Goal: Obtain resource: Download file/media

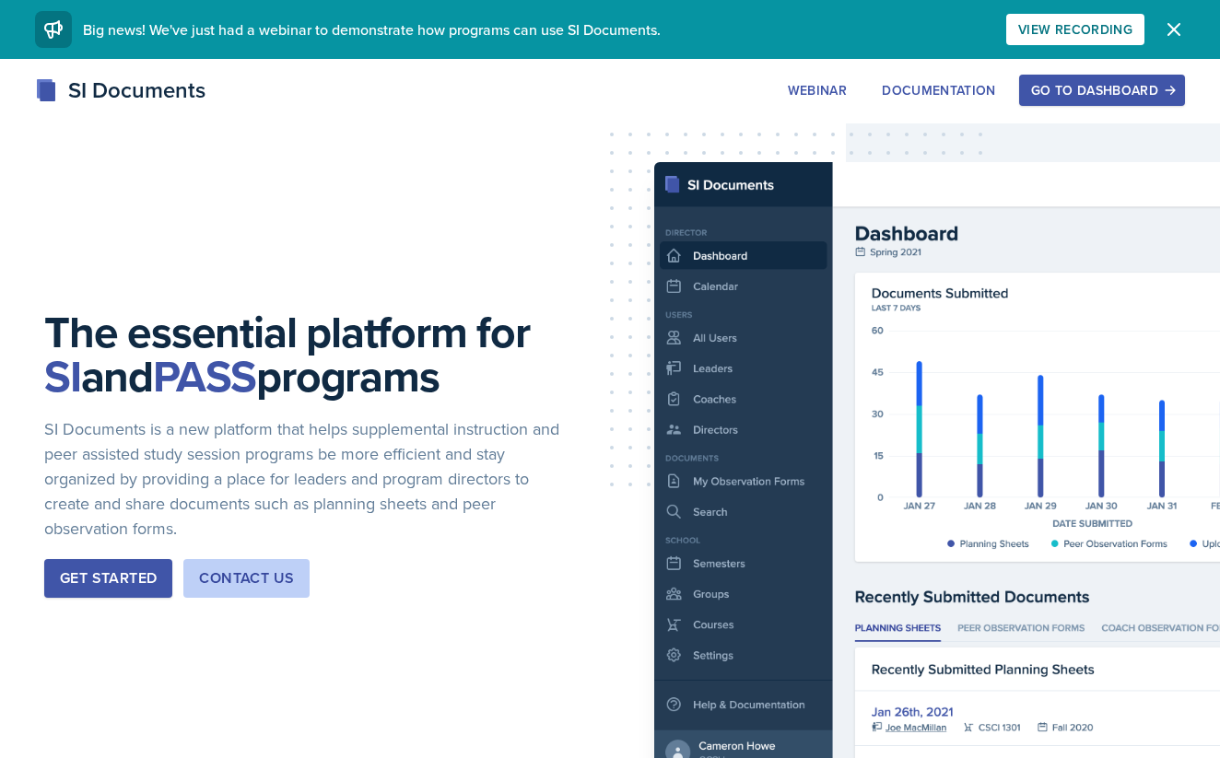
click at [1107, 83] on div "Go to Dashboard" at bounding box center [1102, 90] width 142 height 15
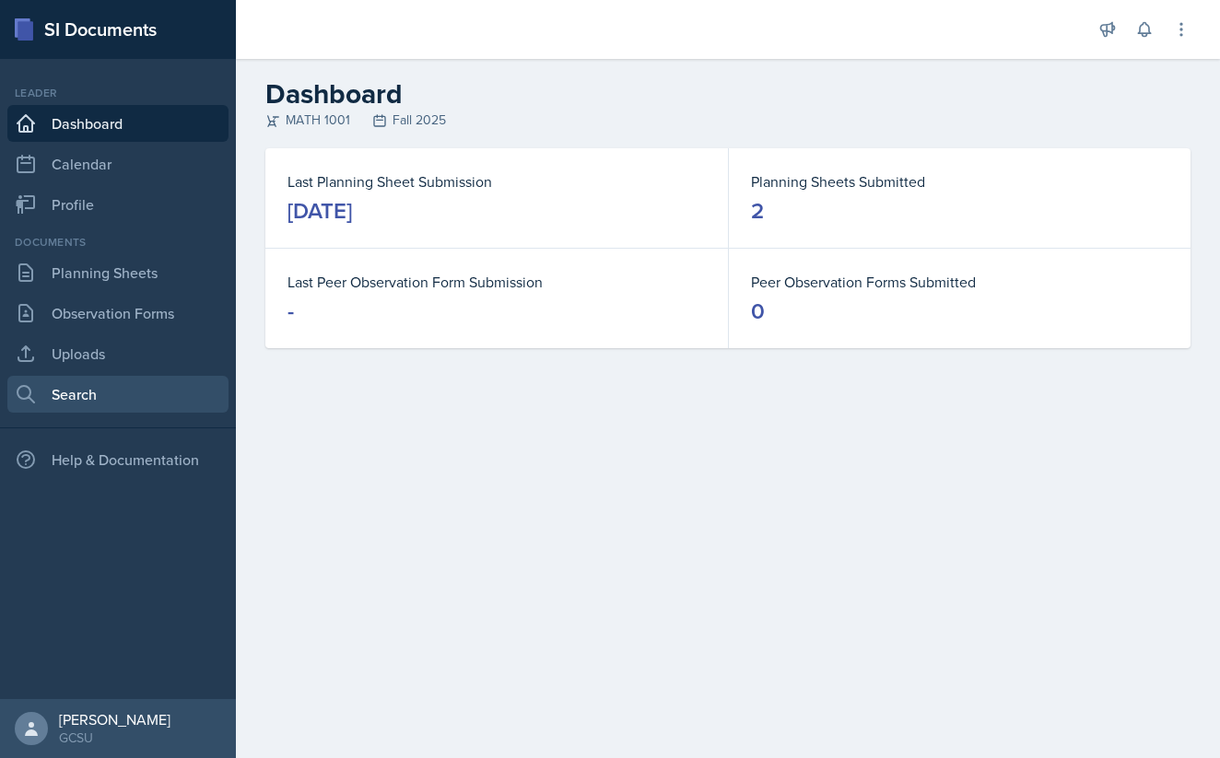
click at [69, 380] on link "Search" at bounding box center [117, 394] width 221 height 37
select select "all"
select select "1"
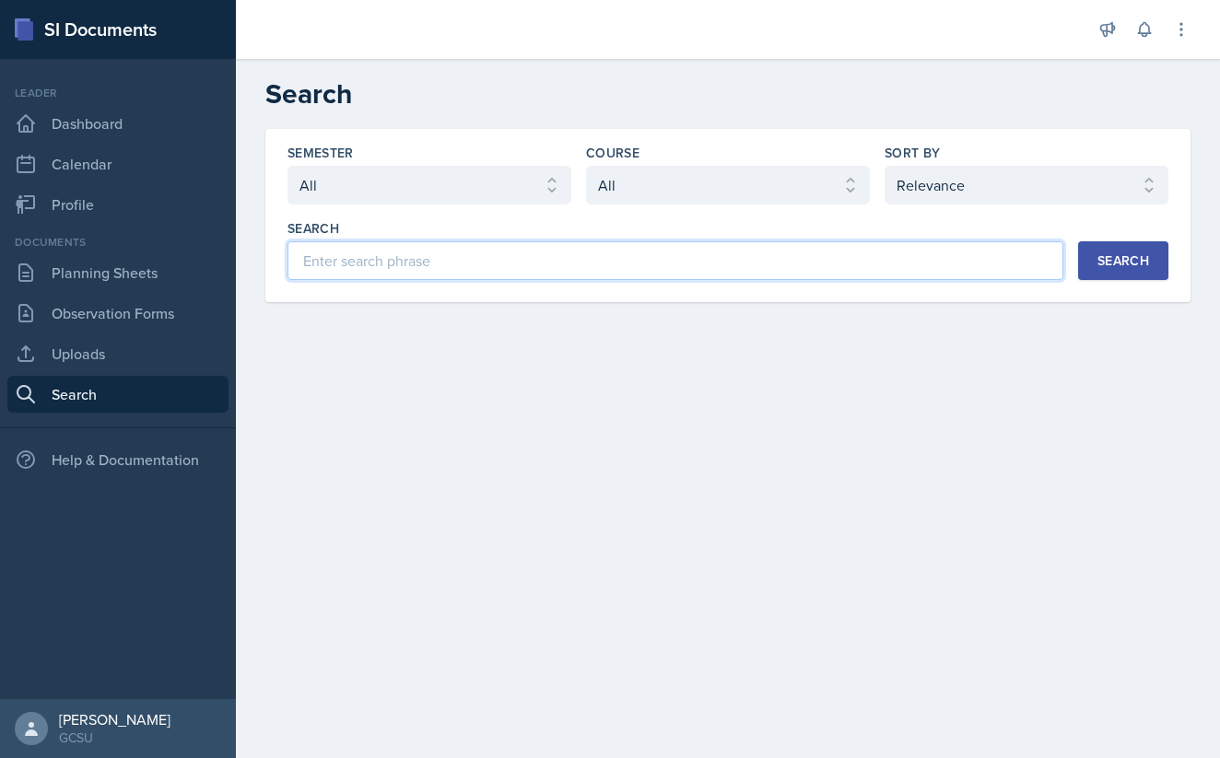
click at [514, 261] on input at bounding box center [675, 260] width 776 height 39
type input "14.3"
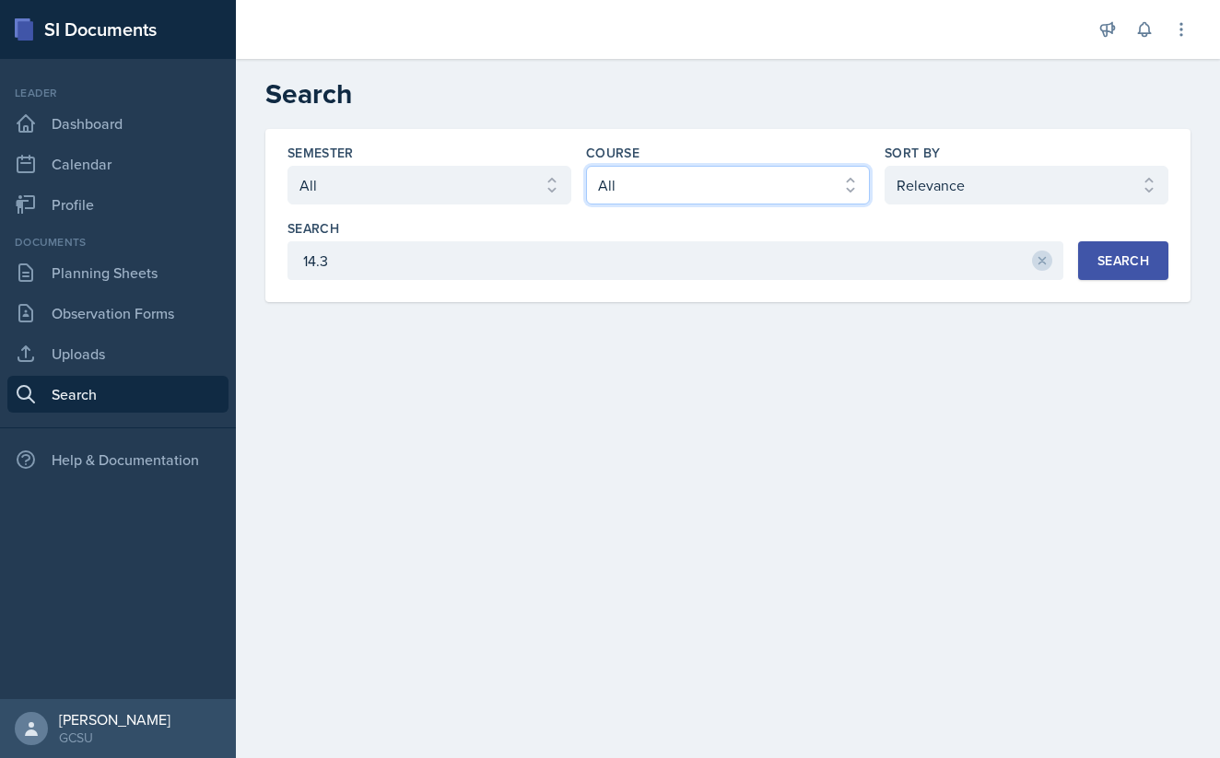
select select "c791e157-50e7-4c52-bb41-8889e21dc1fd"
click at [1116, 270] on button "Search" at bounding box center [1123, 260] width 90 height 39
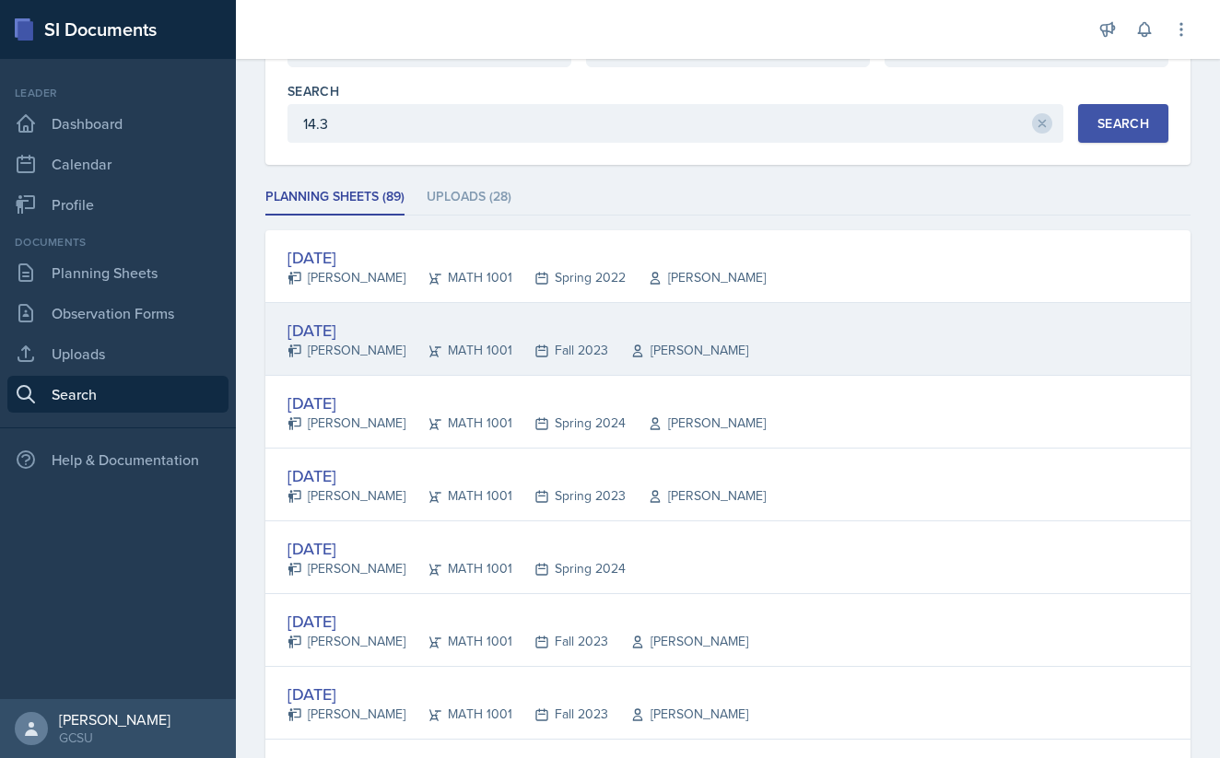
scroll to position [141, 0]
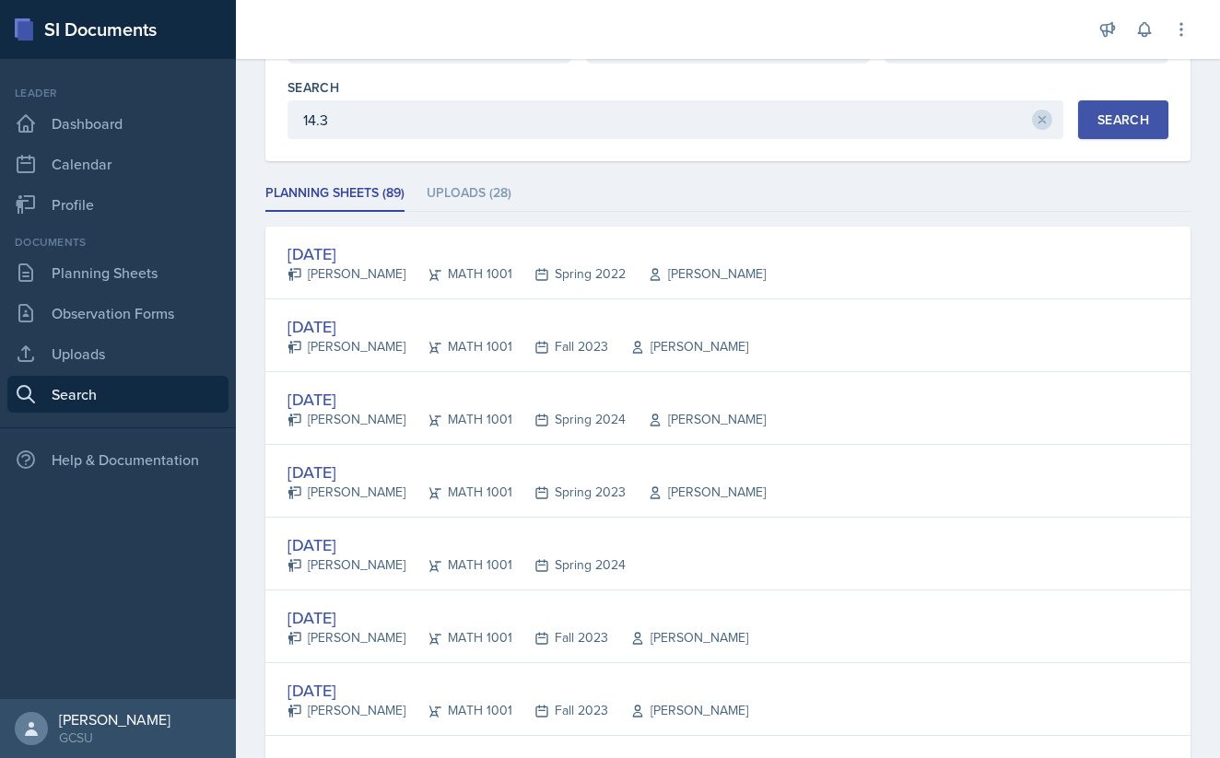
click at [756, 248] on div "[DATE] [PERSON_NAME] MATH 1001 Spring 2022 [PERSON_NAME]" at bounding box center [727, 263] width 925 height 73
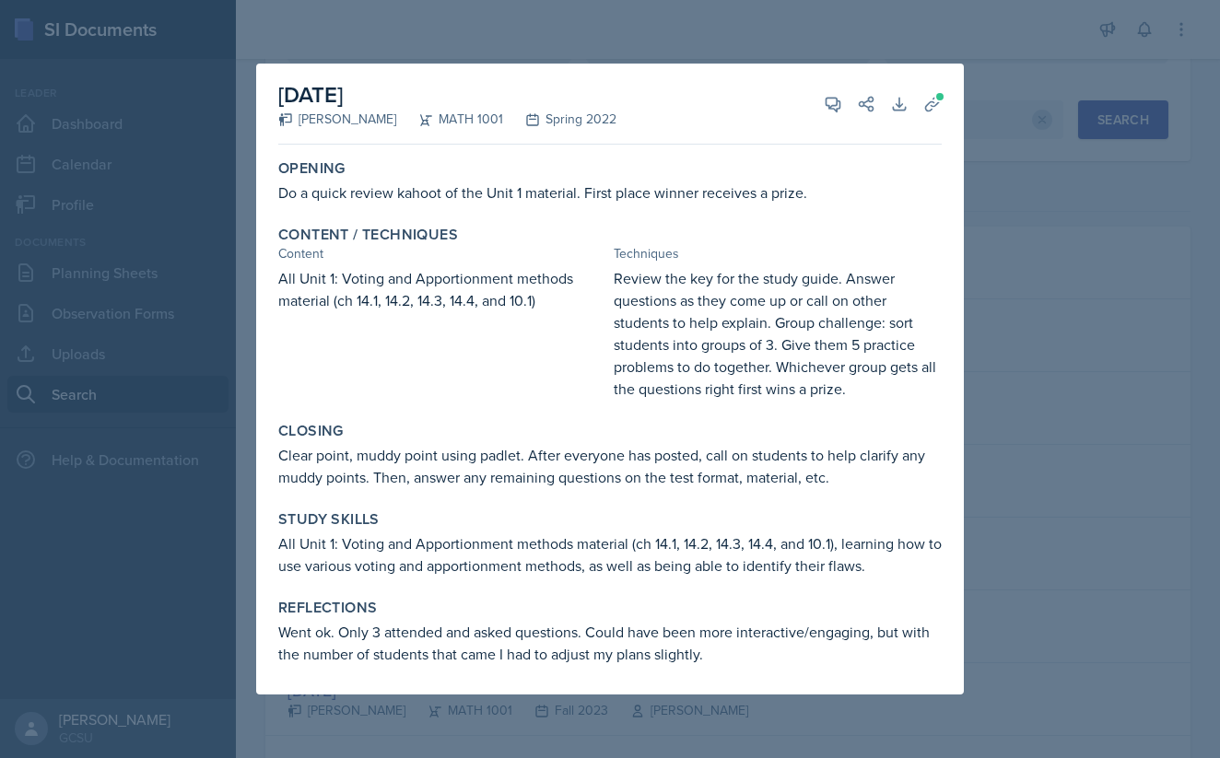
click at [995, 198] on div at bounding box center [610, 379] width 1220 height 758
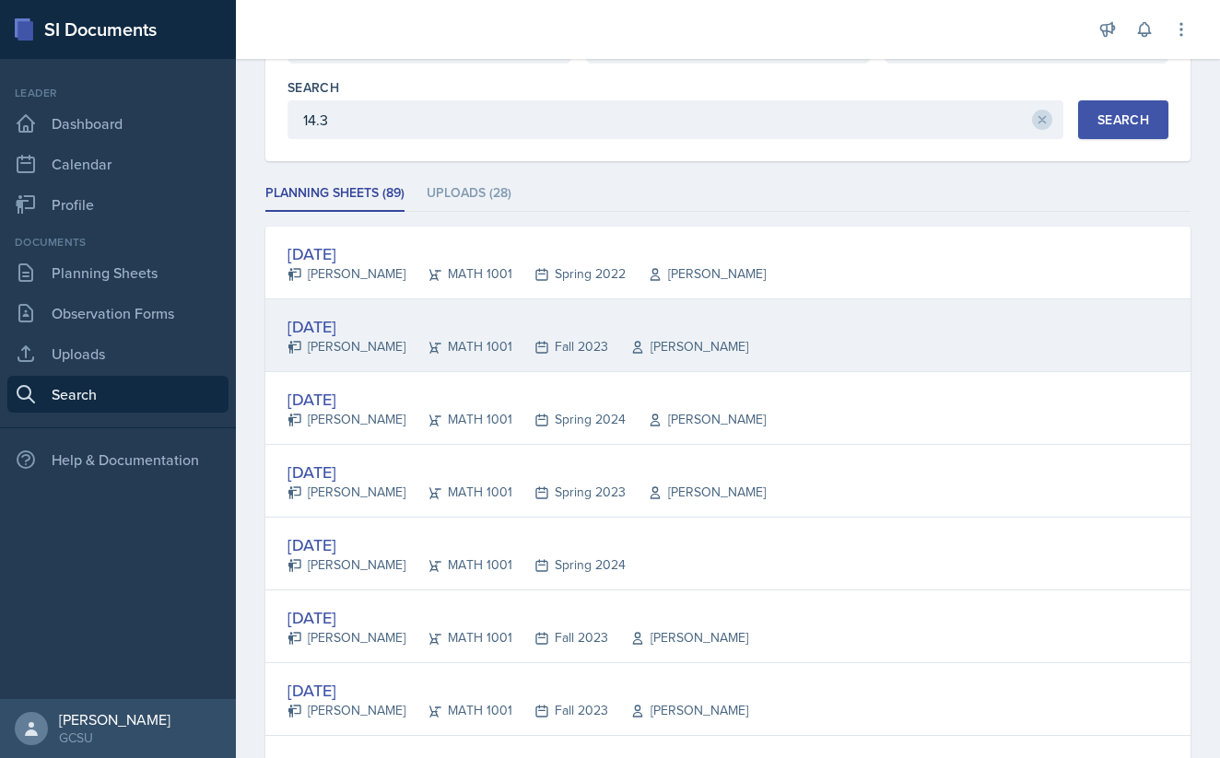
click at [665, 333] on div "[DATE]" at bounding box center [517, 326] width 461 height 25
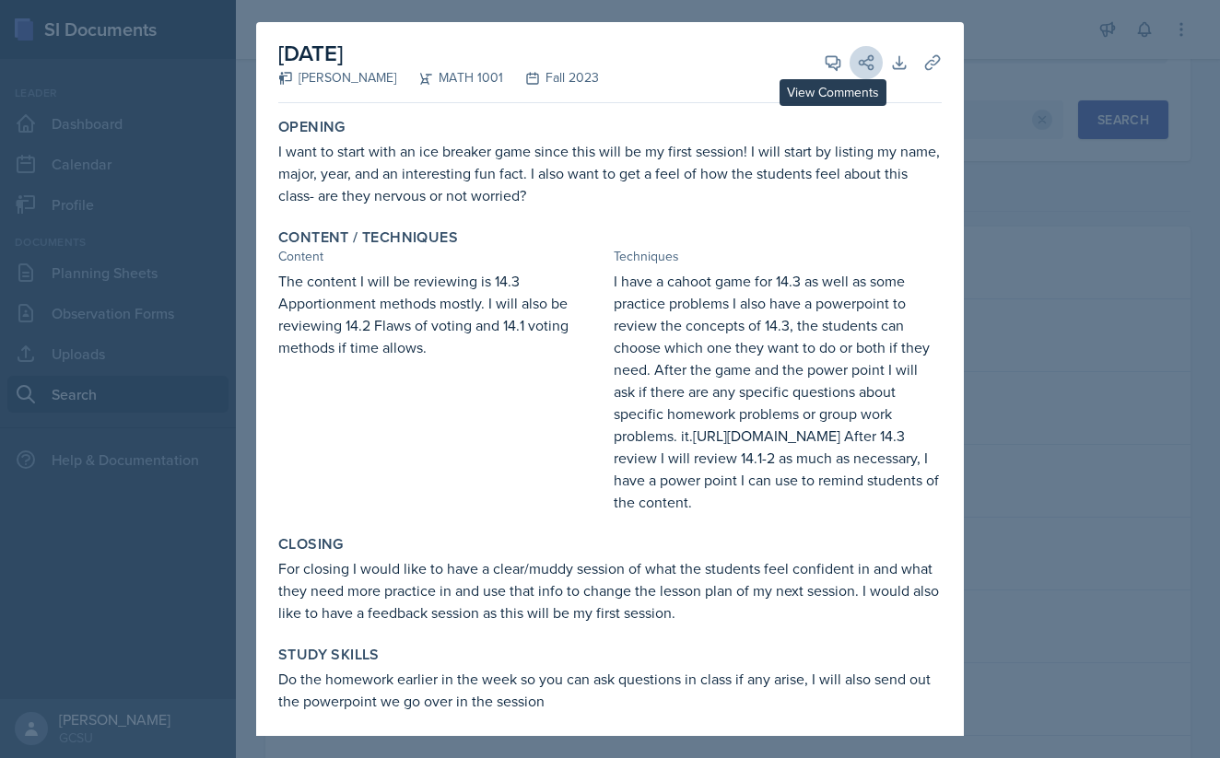
scroll to position [0, 0]
click at [937, 57] on icon at bounding box center [932, 62] width 18 height 18
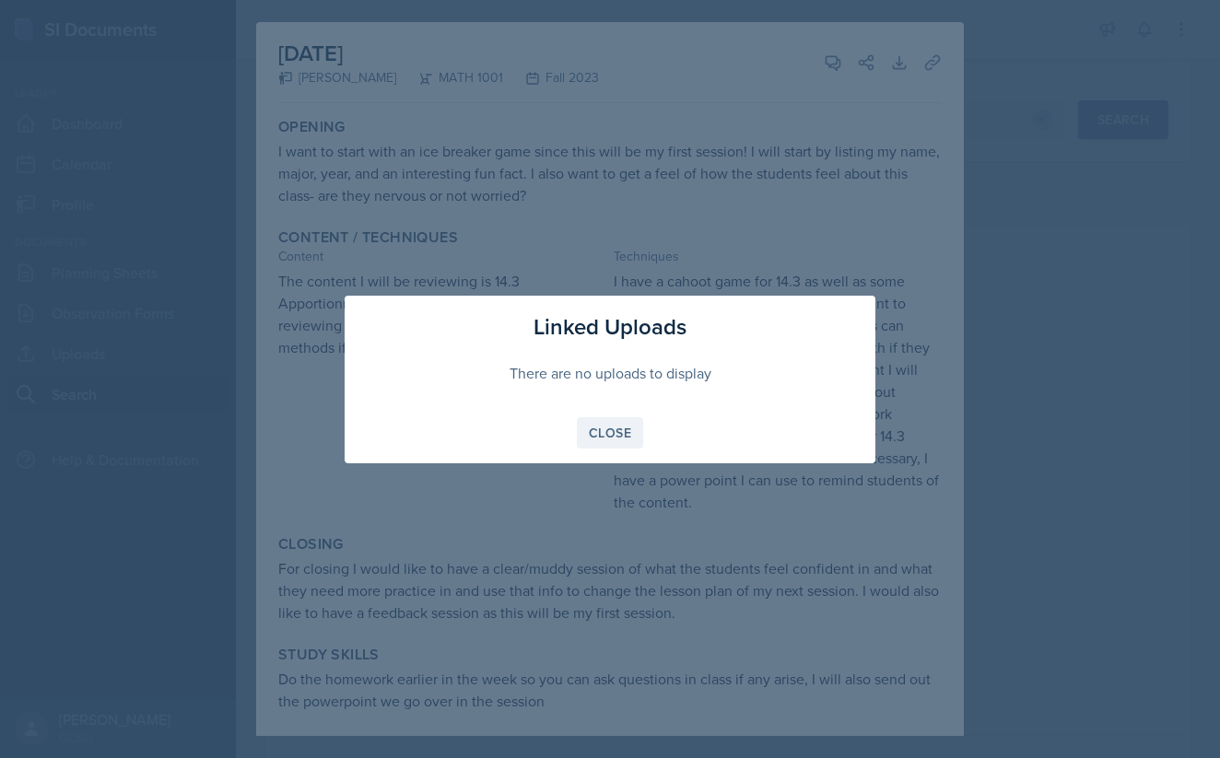
click at [623, 430] on div "Close" at bounding box center [610, 433] width 42 height 15
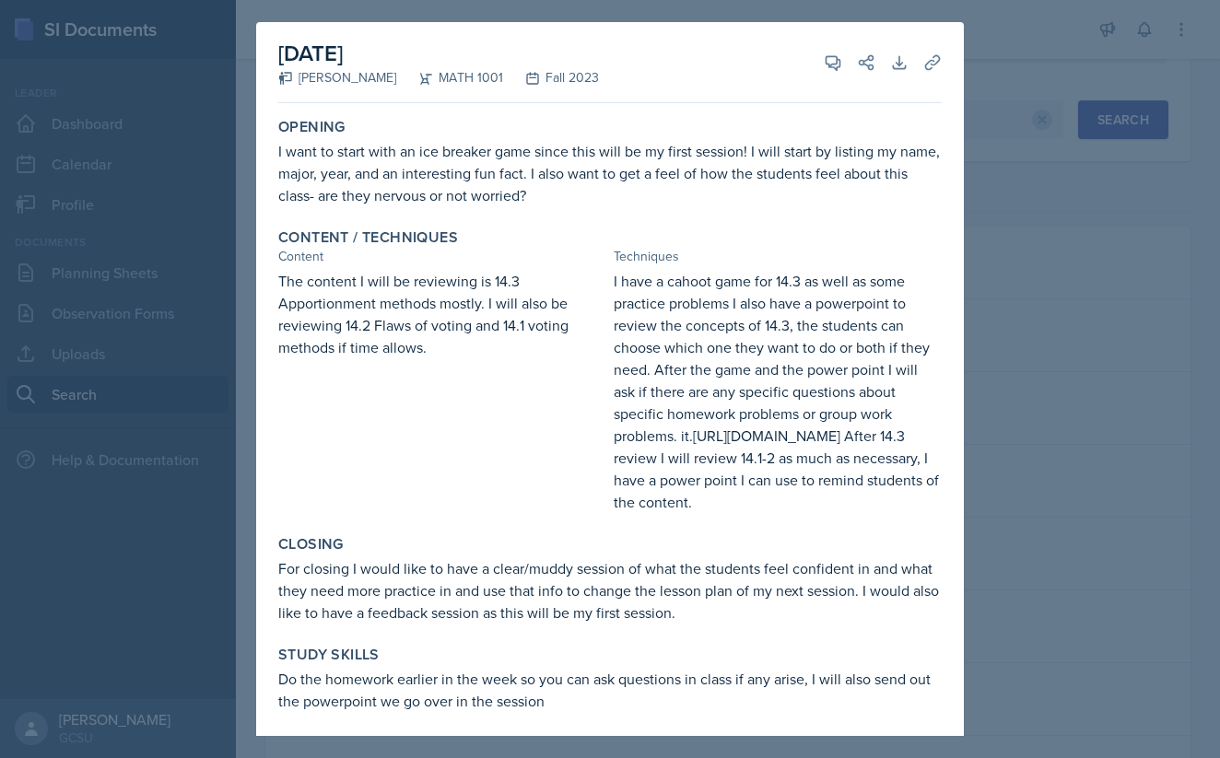
click at [1030, 88] on div at bounding box center [610, 379] width 1220 height 758
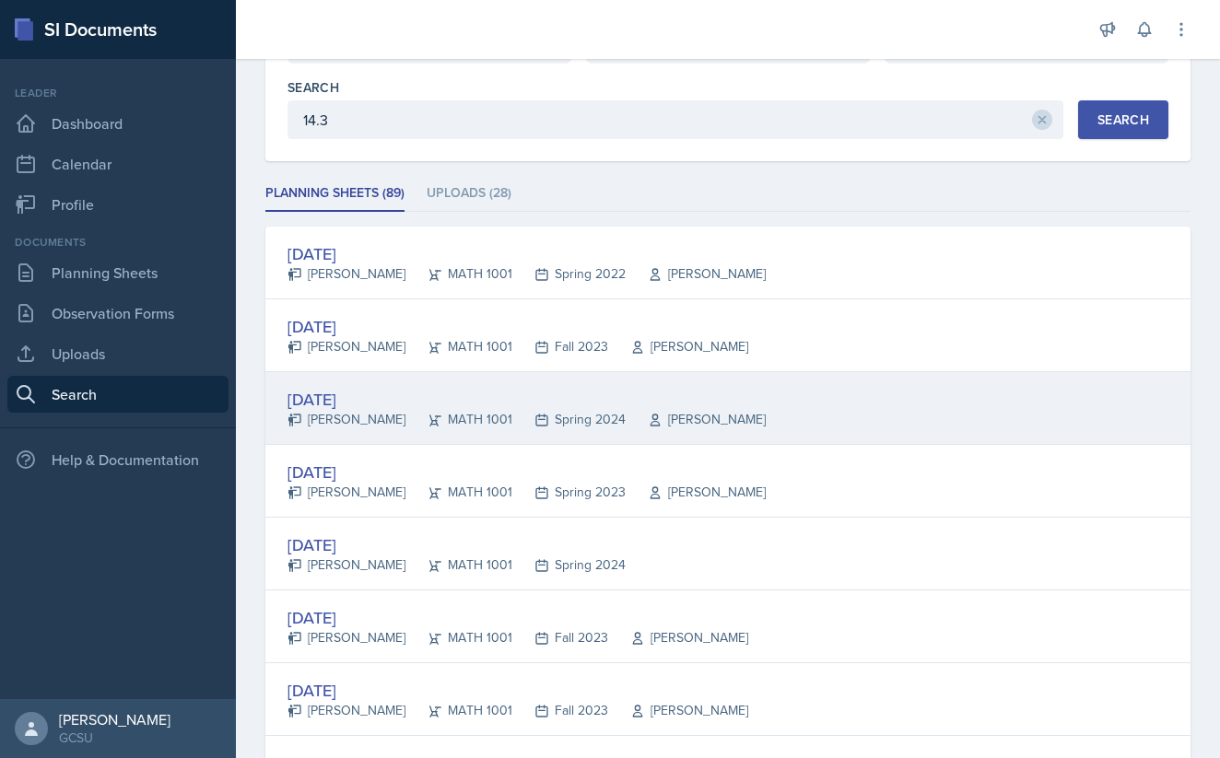
click at [648, 413] on div "[PERSON_NAME]" at bounding box center [696, 419] width 140 height 19
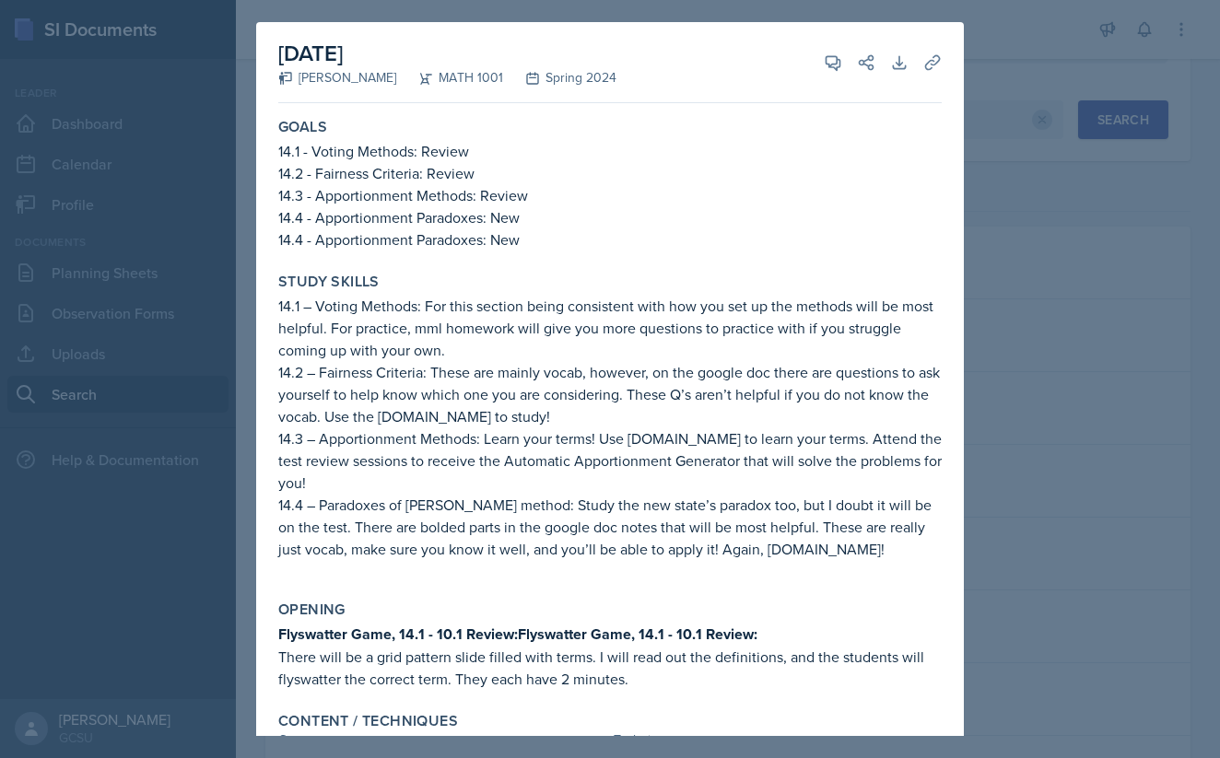
click at [1034, 108] on div at bounding box center [610, 379] width 1220 height 758
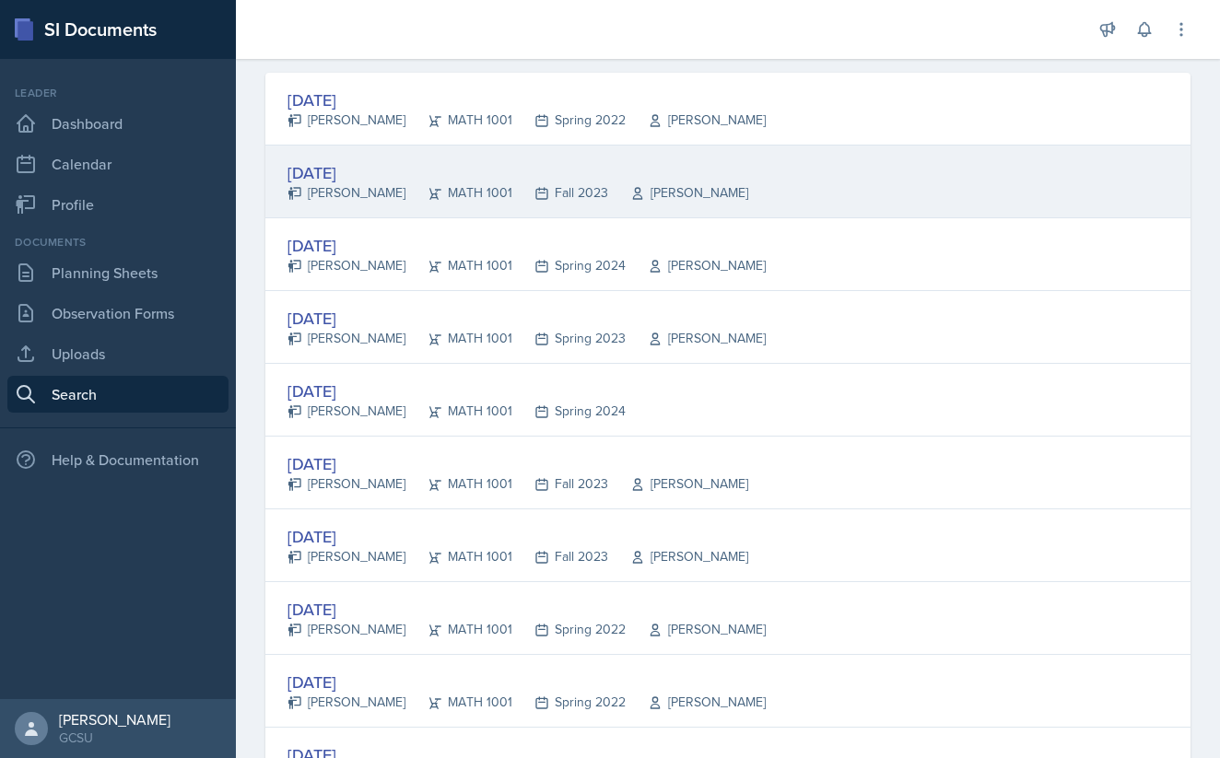
scroll to position [330, 0]
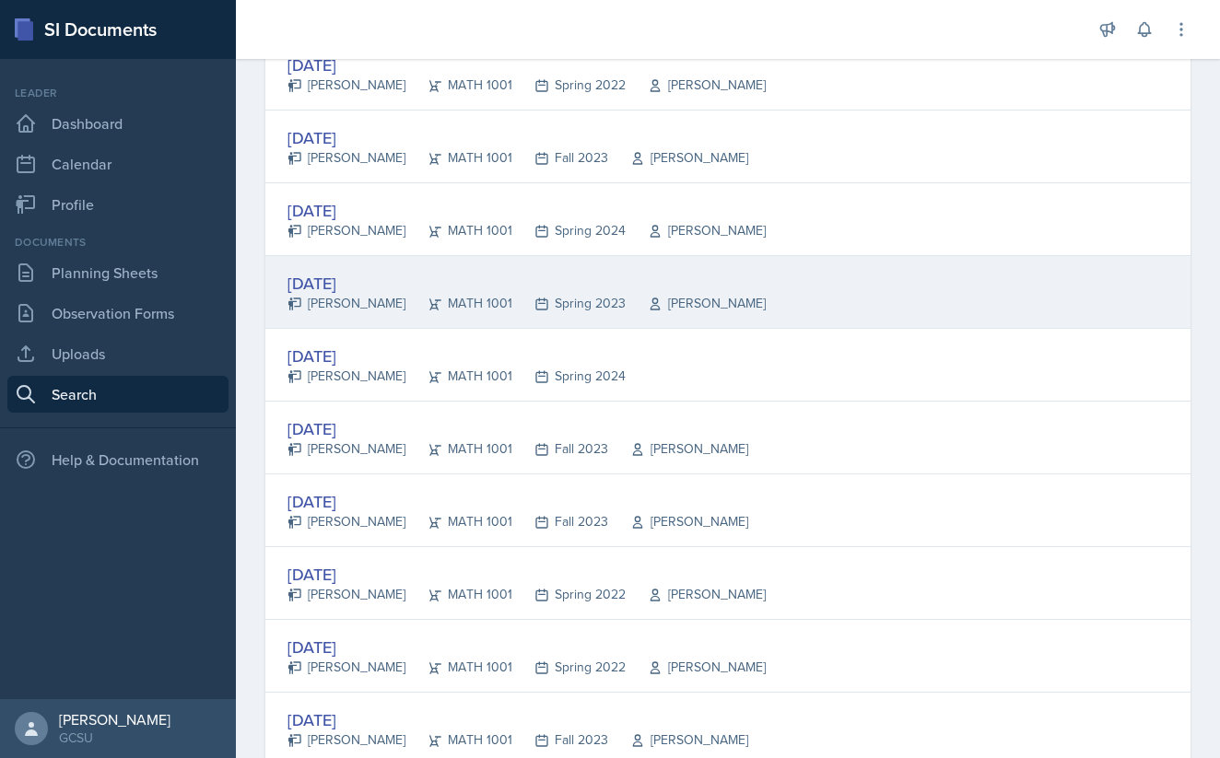
click at [774, 286] on div "[DATE] [PERSON_NAME] MATH 1001 Spring 2023 [PERSON_NAME]" at bounding box center [727, 292] width 925 height 73
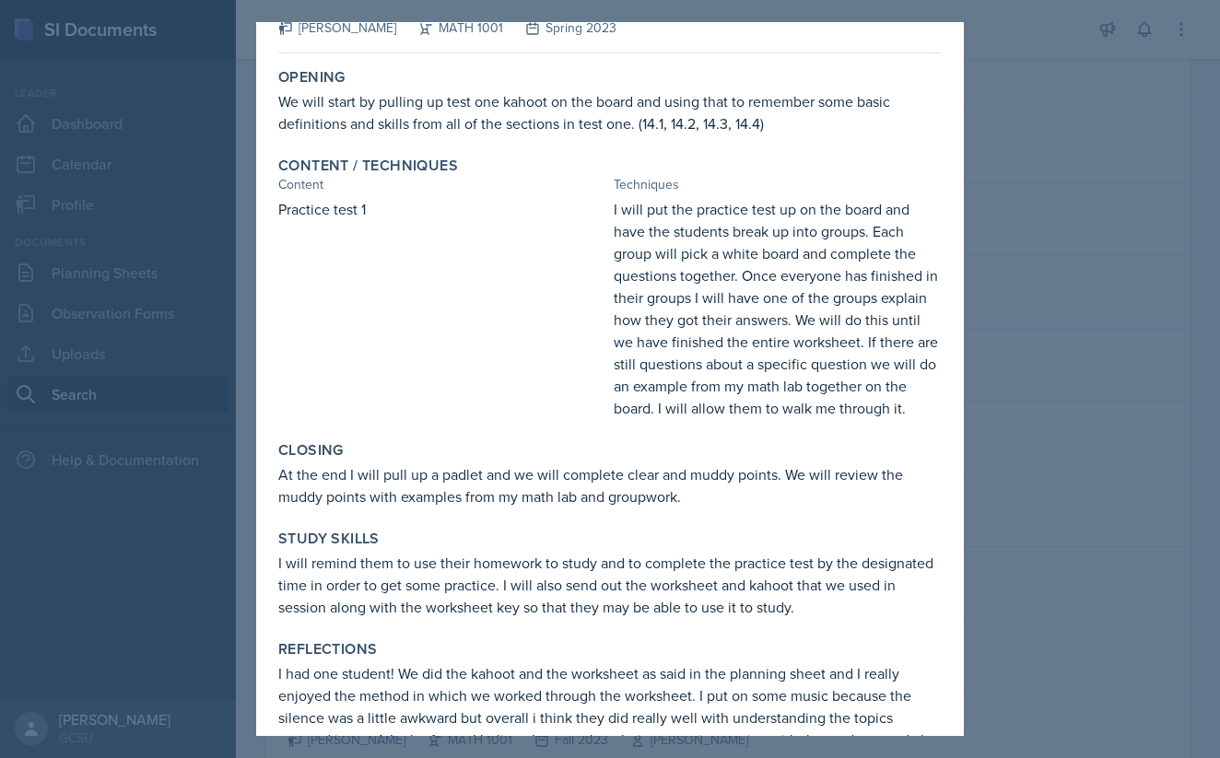
scroll to position [44, 0]
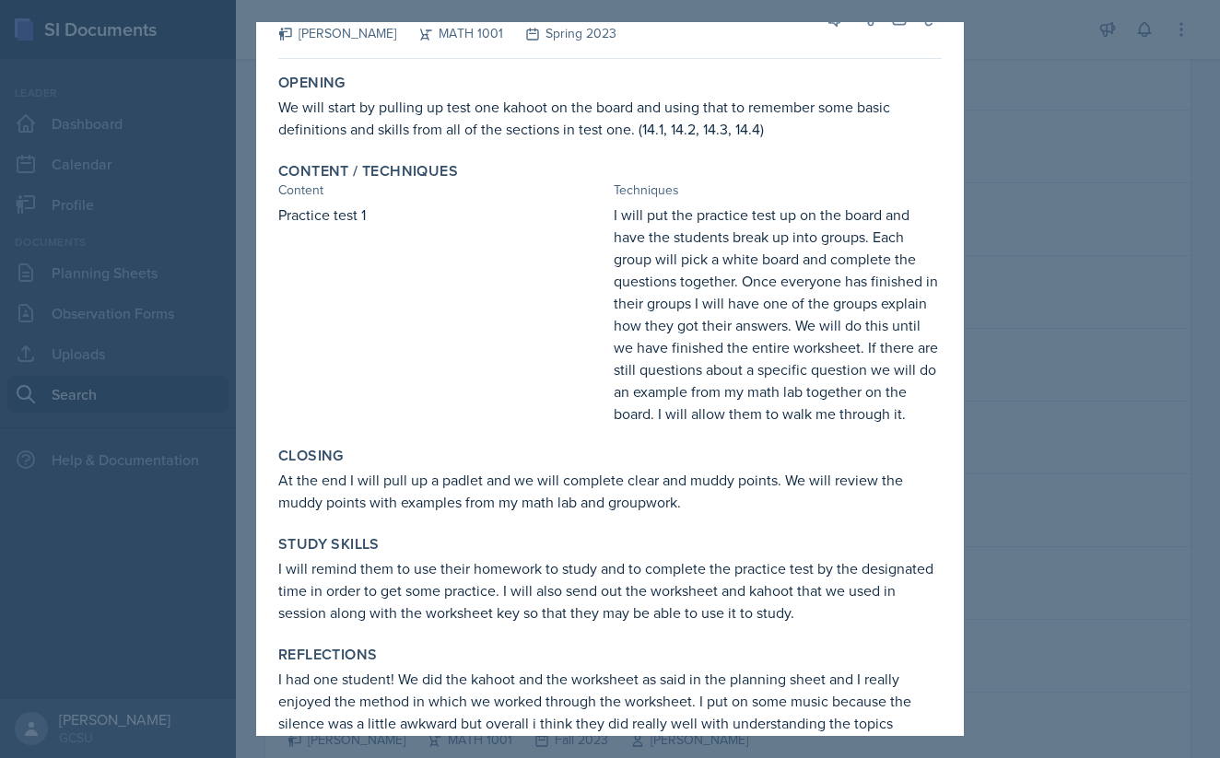
click at [1028, 297] on div at bounding box center [610, 379] width 1220 height 758
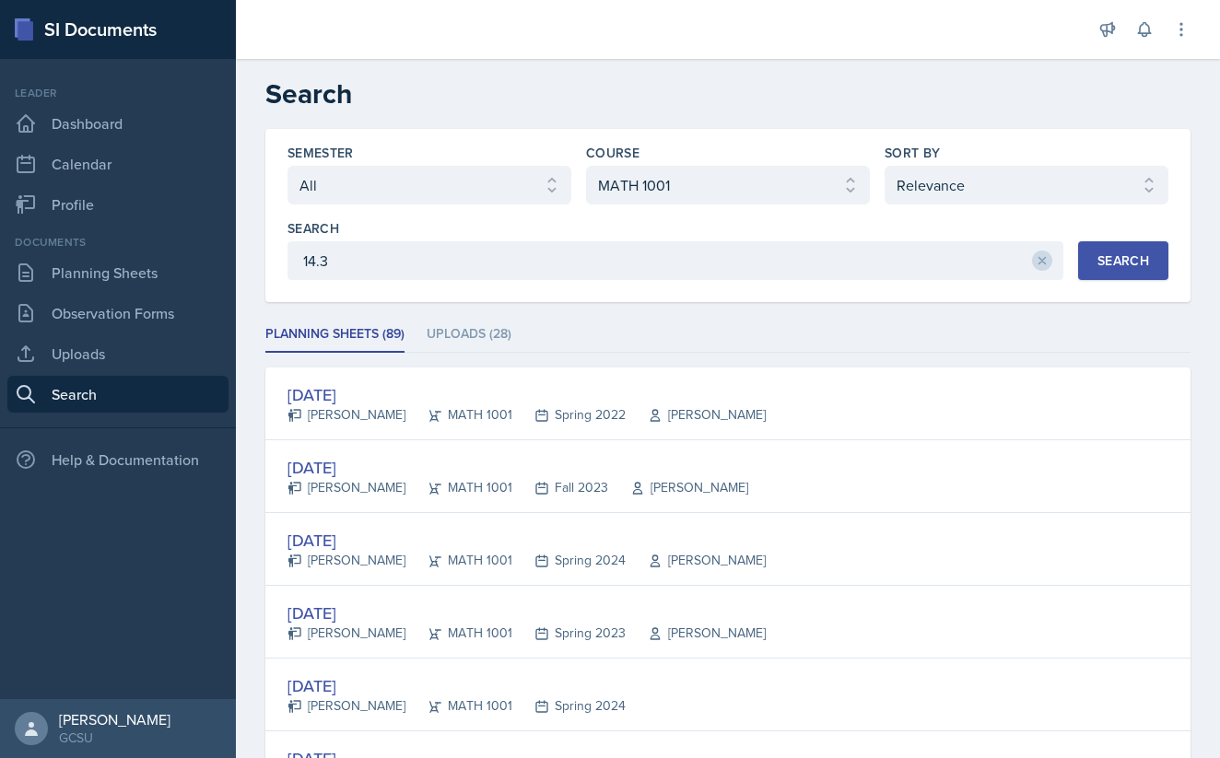
scroll to position [0, 0]
click at [491, 330] on li "Uploads (28)" at bounding box center [469, 335] width 85 height 36
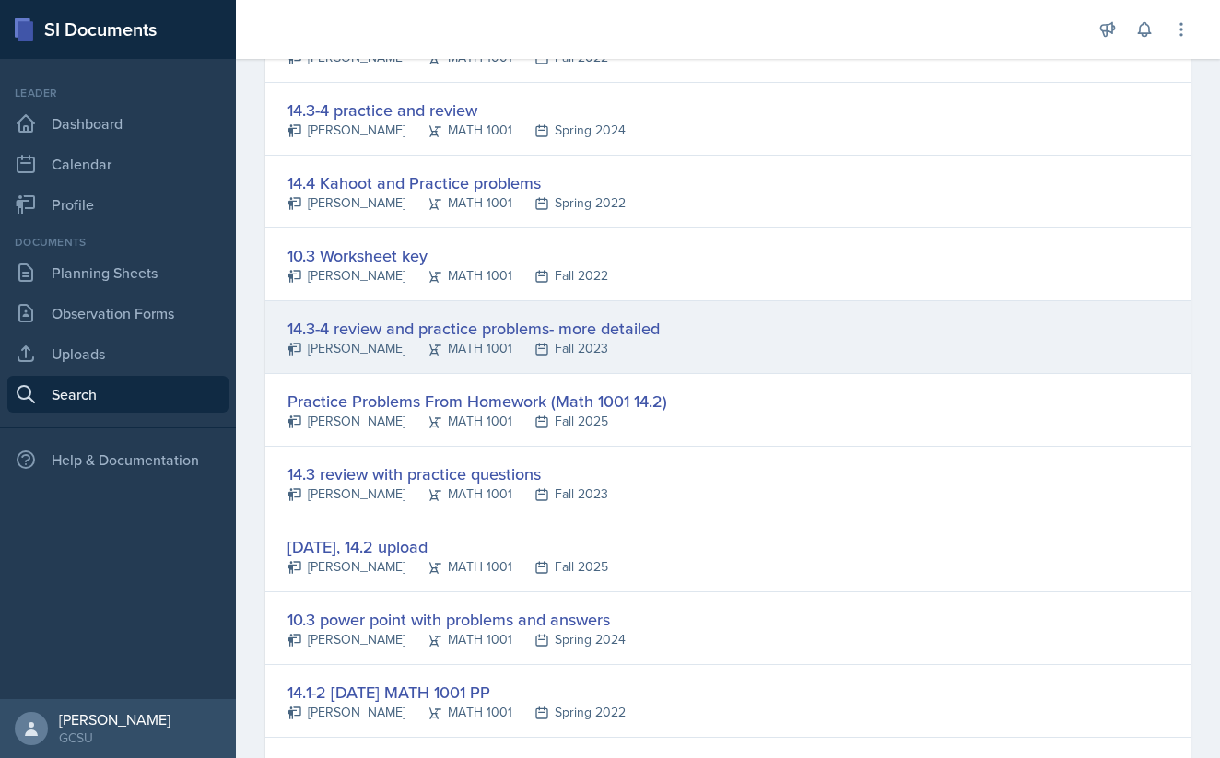
scroll to position [1232, 0]
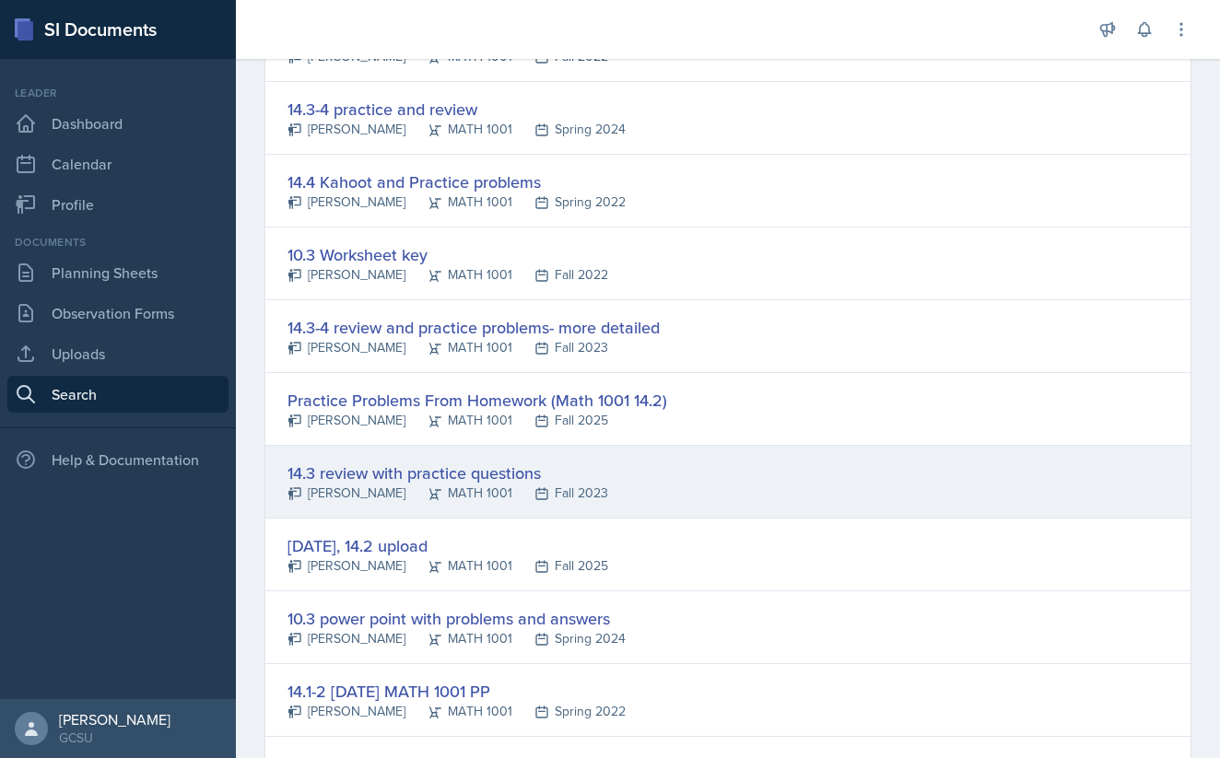
click at [462, 468] on div "14.3 review with practice questions" at bounding box center [447, 473] width 321 height 25
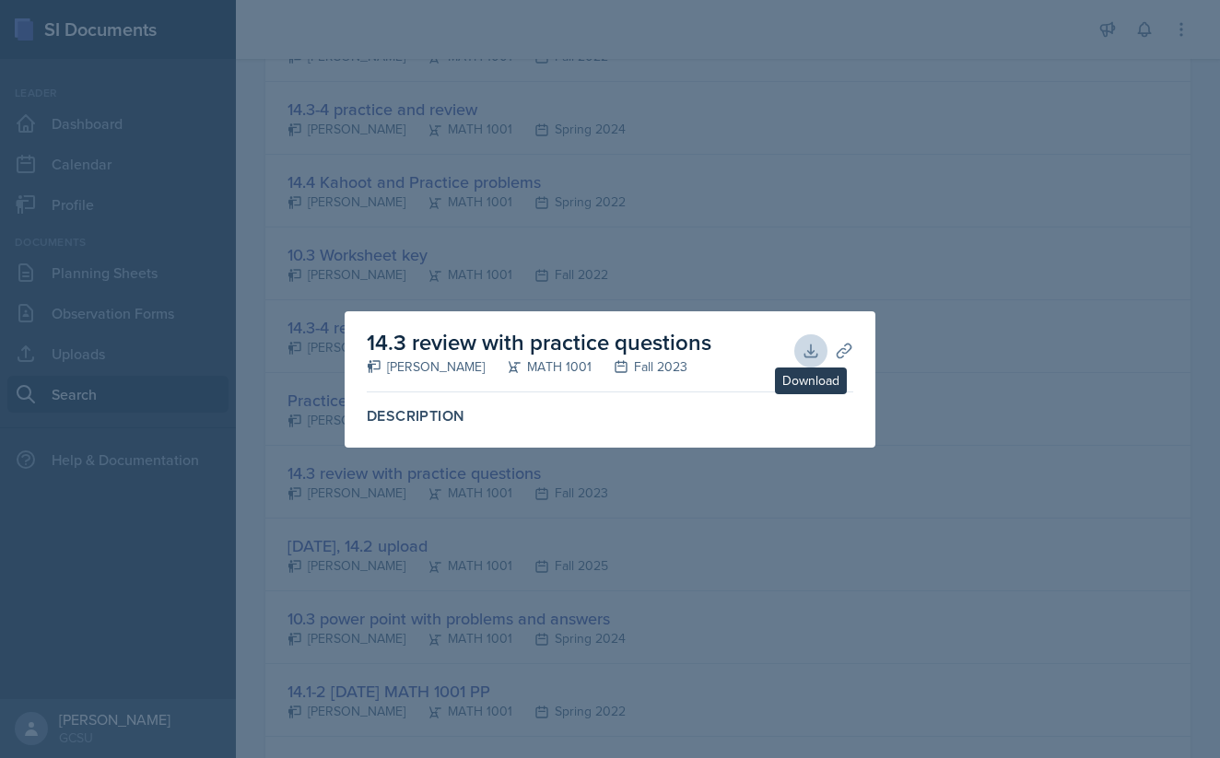
click at [812, 345] on icon at bounding box center [810, 351] width 18 height 18
click at [576, 212] on div at bounding box center [610, 379] width 1220 height 758
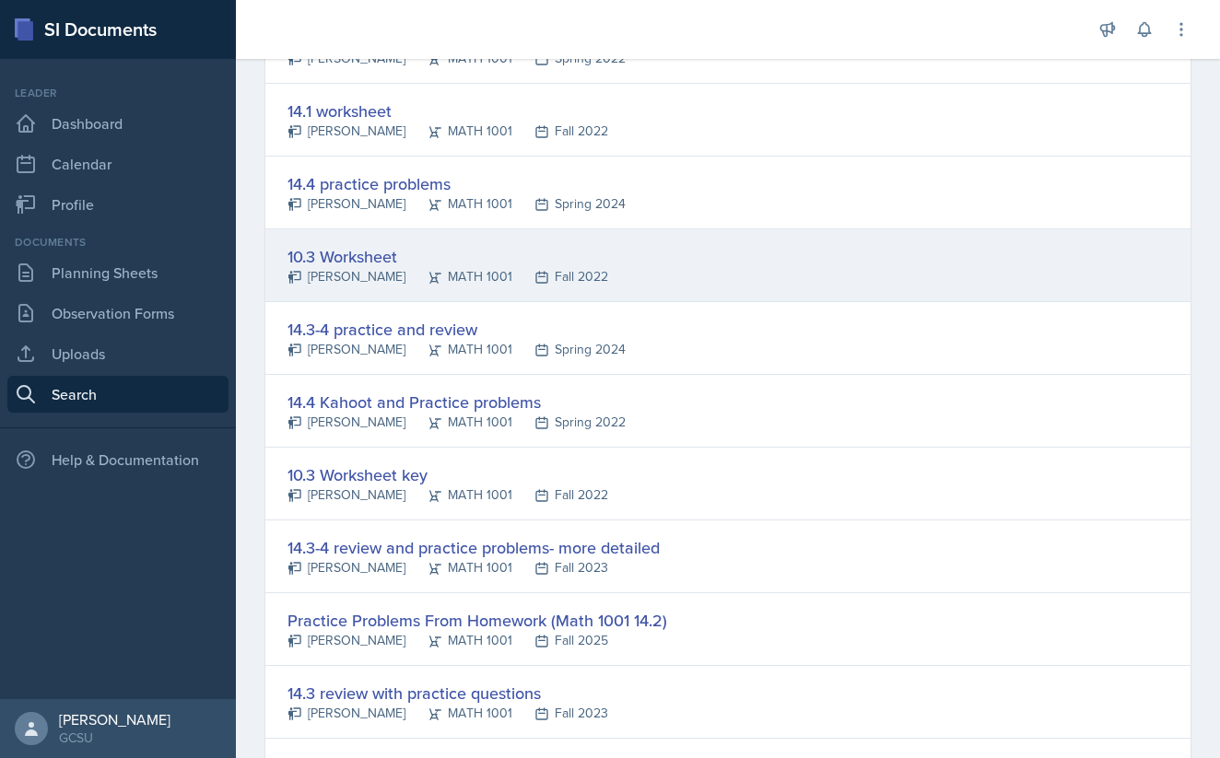
scroll to position [989, 0]
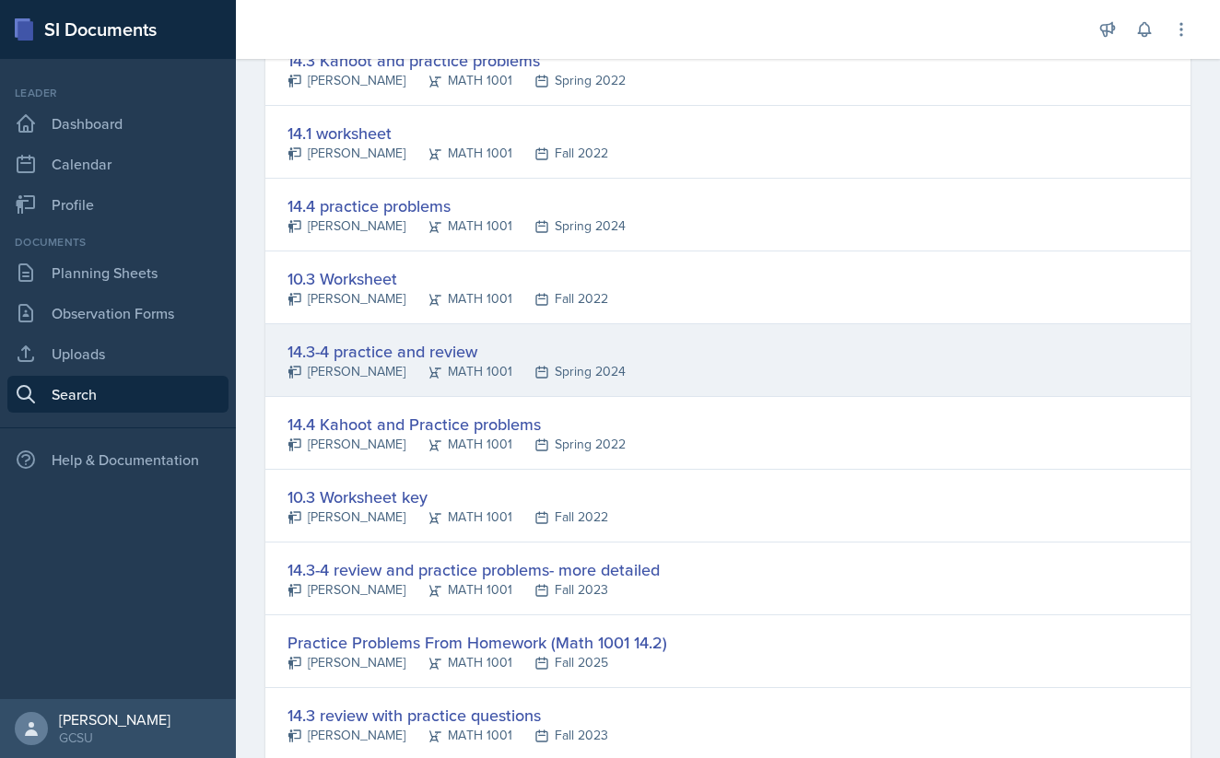
click at [441, 348] on div "14.3-4 practice and review" at bounding box center [456, 351] width 338 height 25
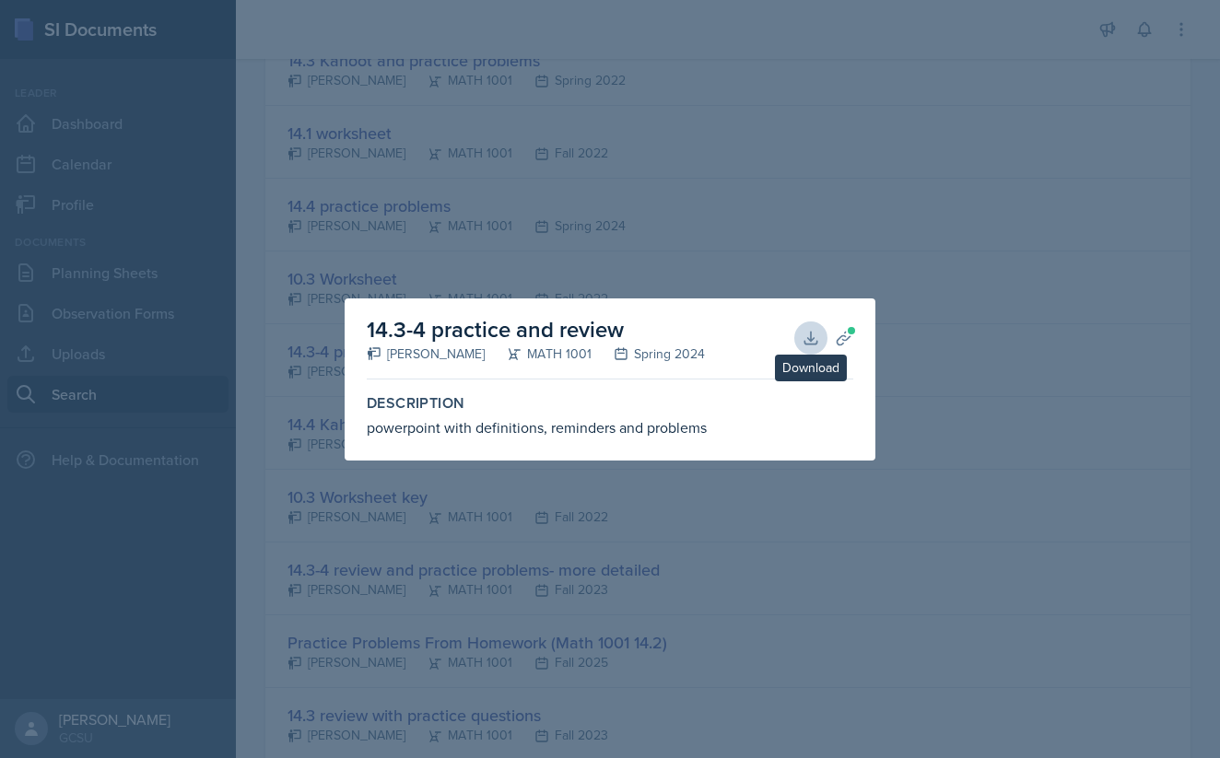
click at [809, 328] on button "Download" at bounding box center [810, 338] width 33 height 33
click at [508, 182] on div at bounding box center [610, 379] width 1220 height 758
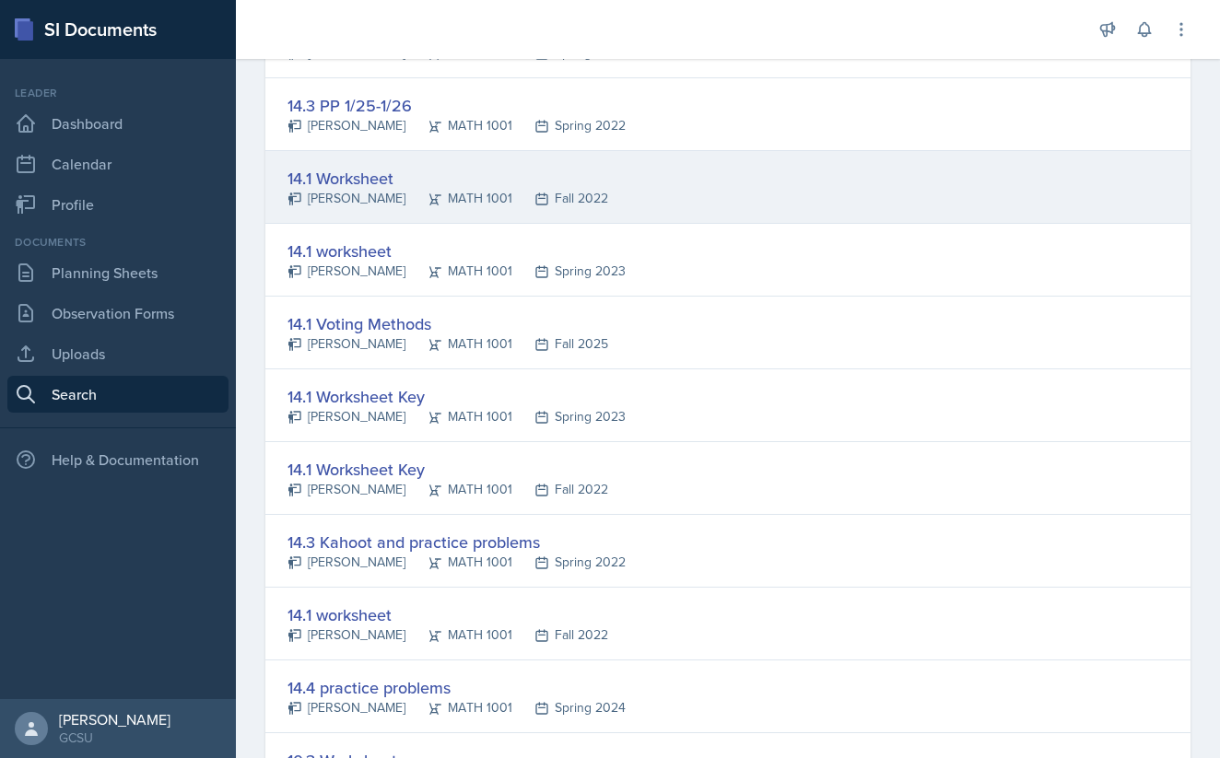
scroll to position [494, 0]
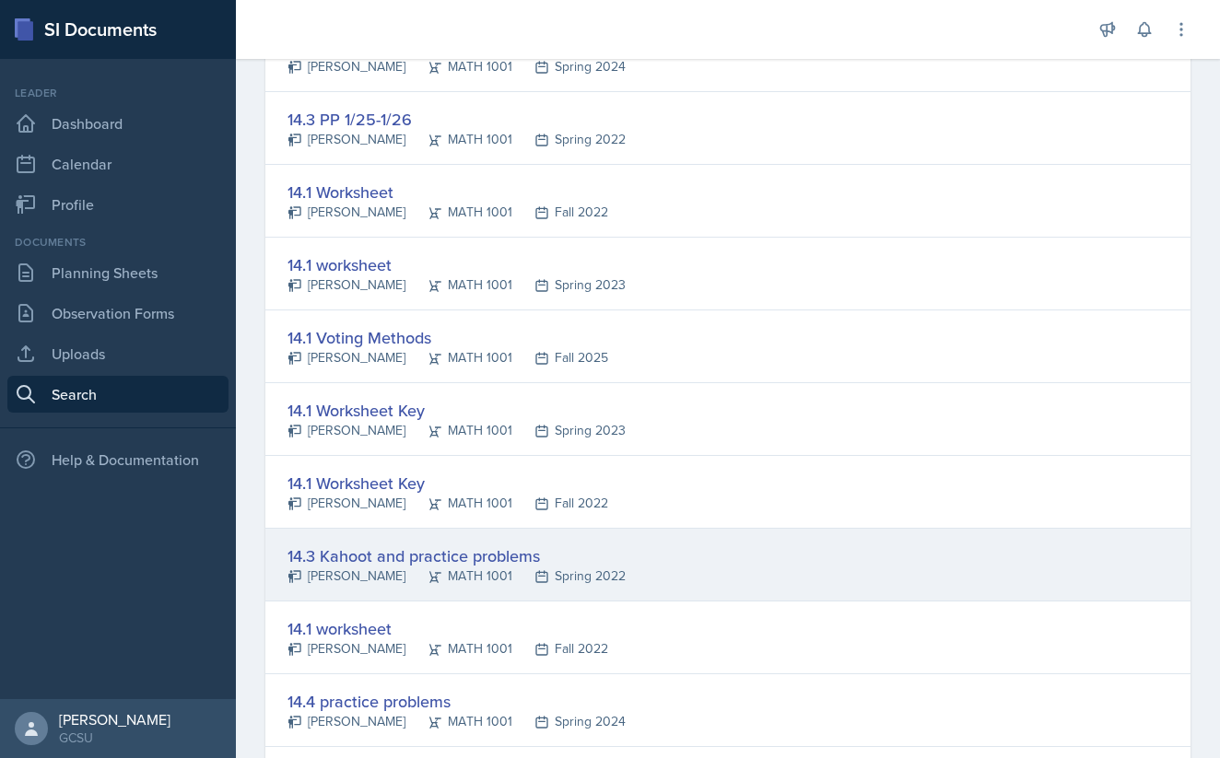
click at [423, 552] on div "14.3 Kahoot and practice problems" at bounding box center [456, 556] width 338 height 25
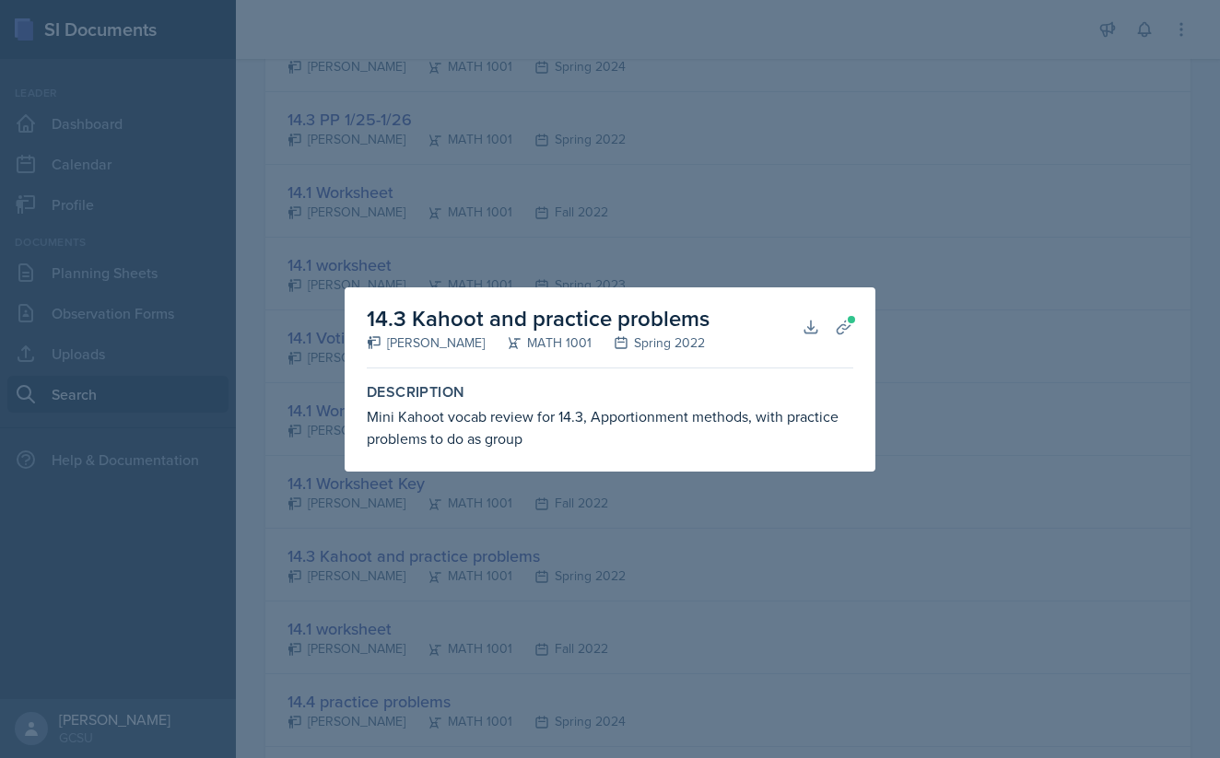
click at [925, 268] on div at bounding box center [610, 379] width 1220 height 758
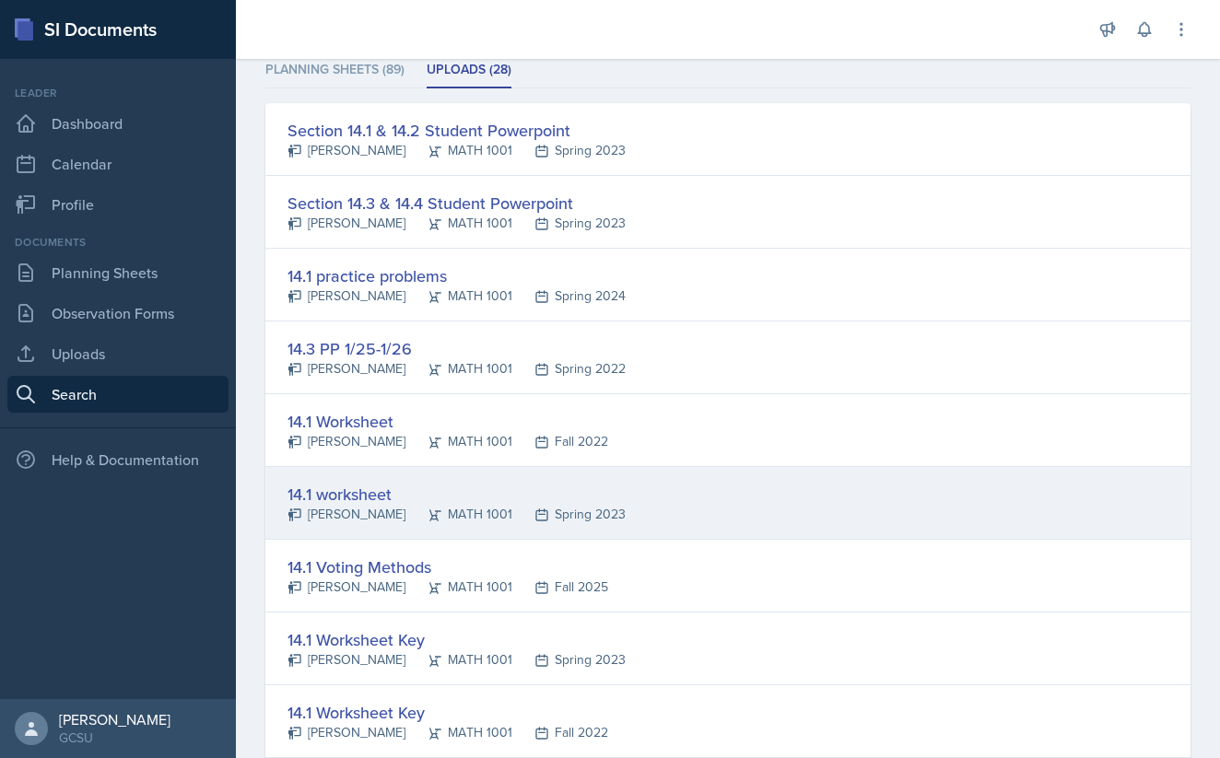
scroll to position [262, 0]
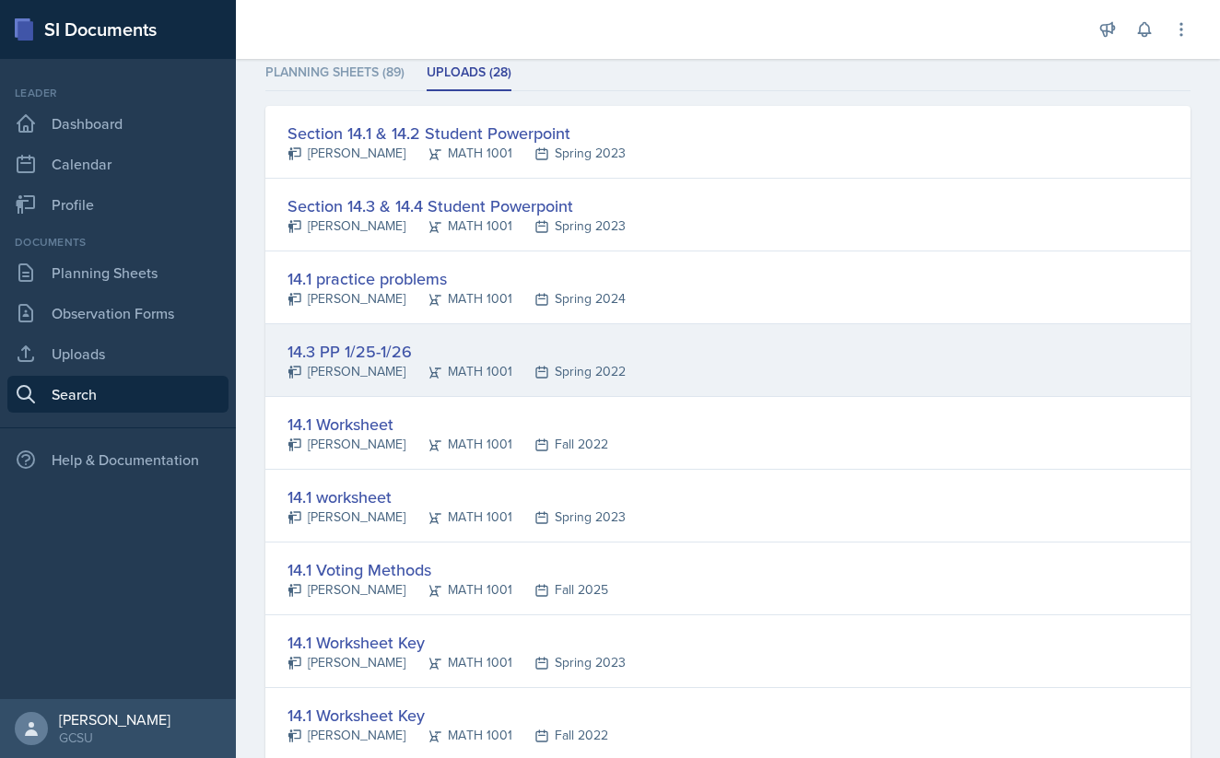
click at [379, 352] on div "14.3 PP 1/25-1/26" at bounding box center [456, 351] width 338 height 25
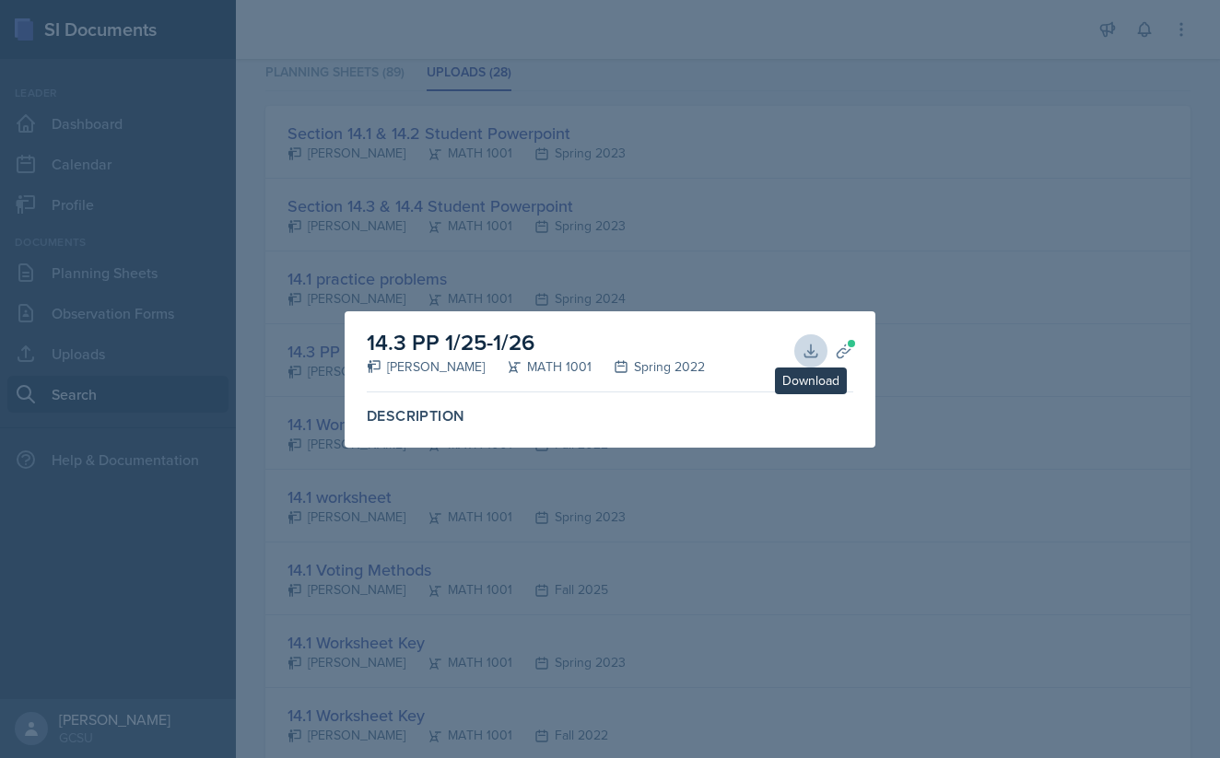
click at [804, 345] on icon at bounding box center [810, 351] width 18 height 18
click at [322, 88] on div at bounding box center [610, 379] width 1220 height 758
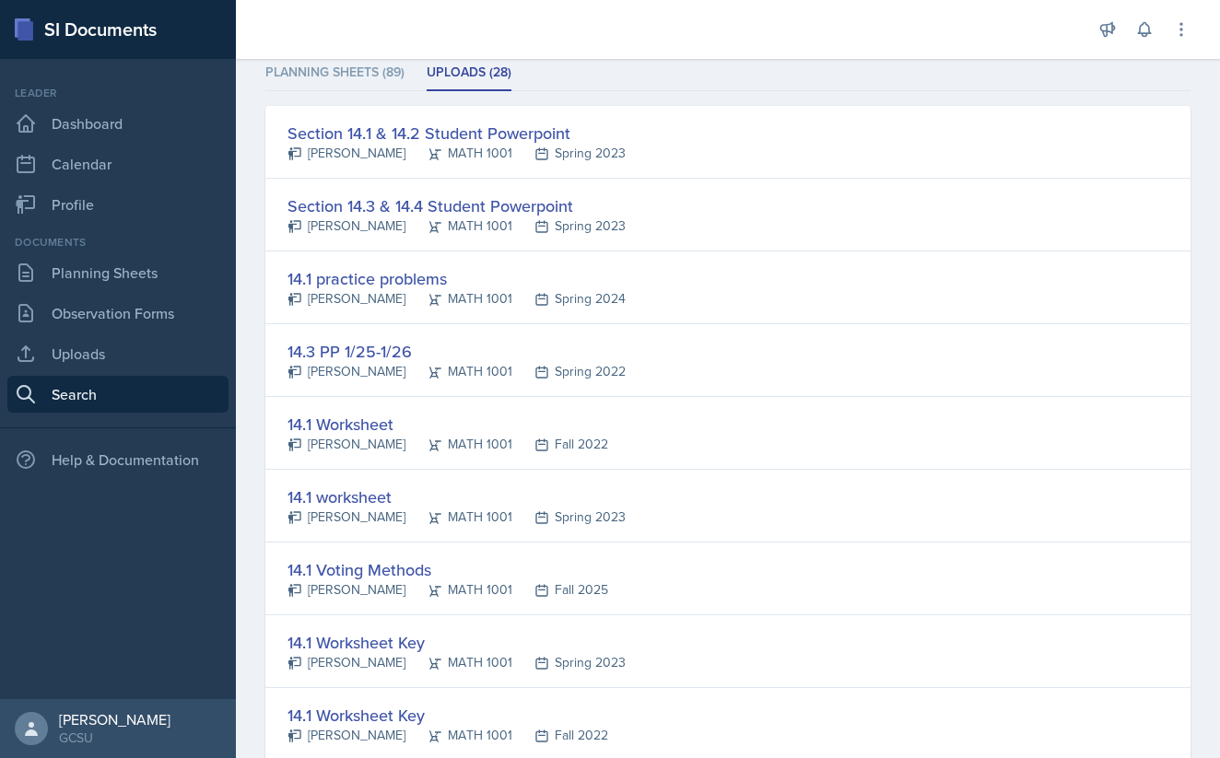
click at [322, 88] on div at bounding box center [610, 379] width 1220 height 758
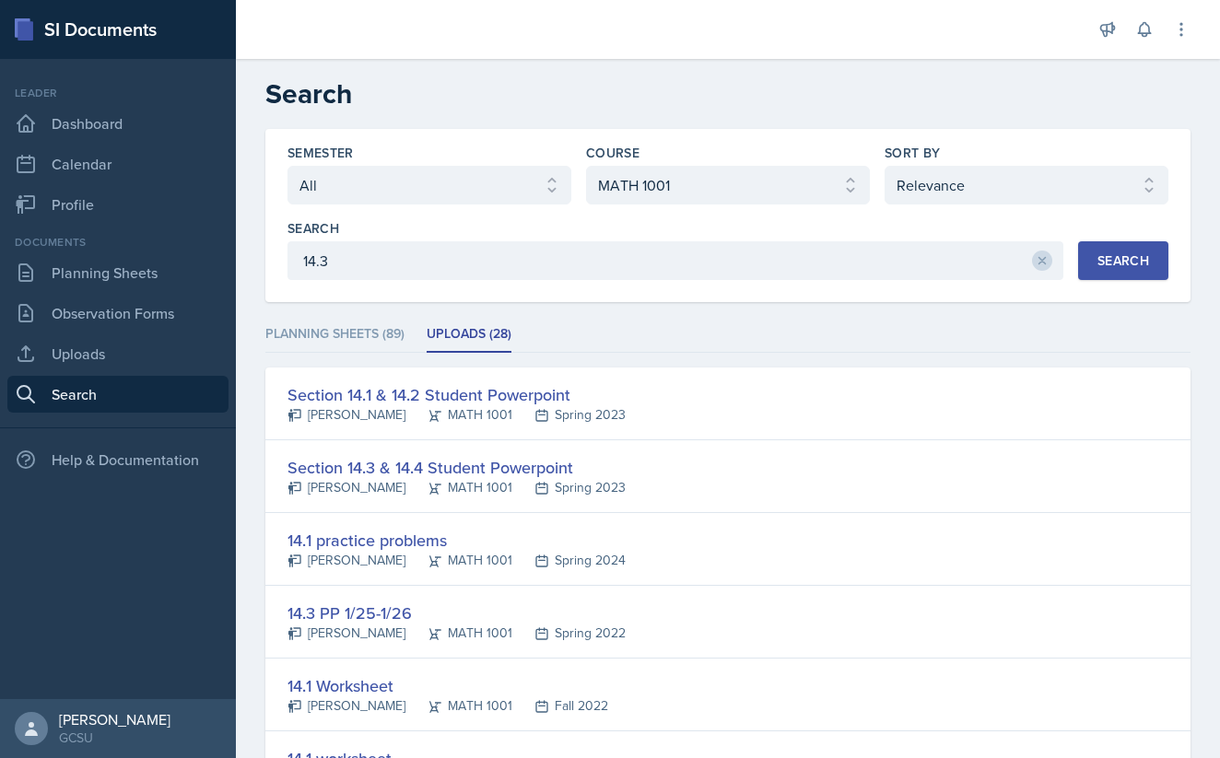
scroll to position [0, 0]
